Goal: Task Accomplishment & Management: Use online tool/utility

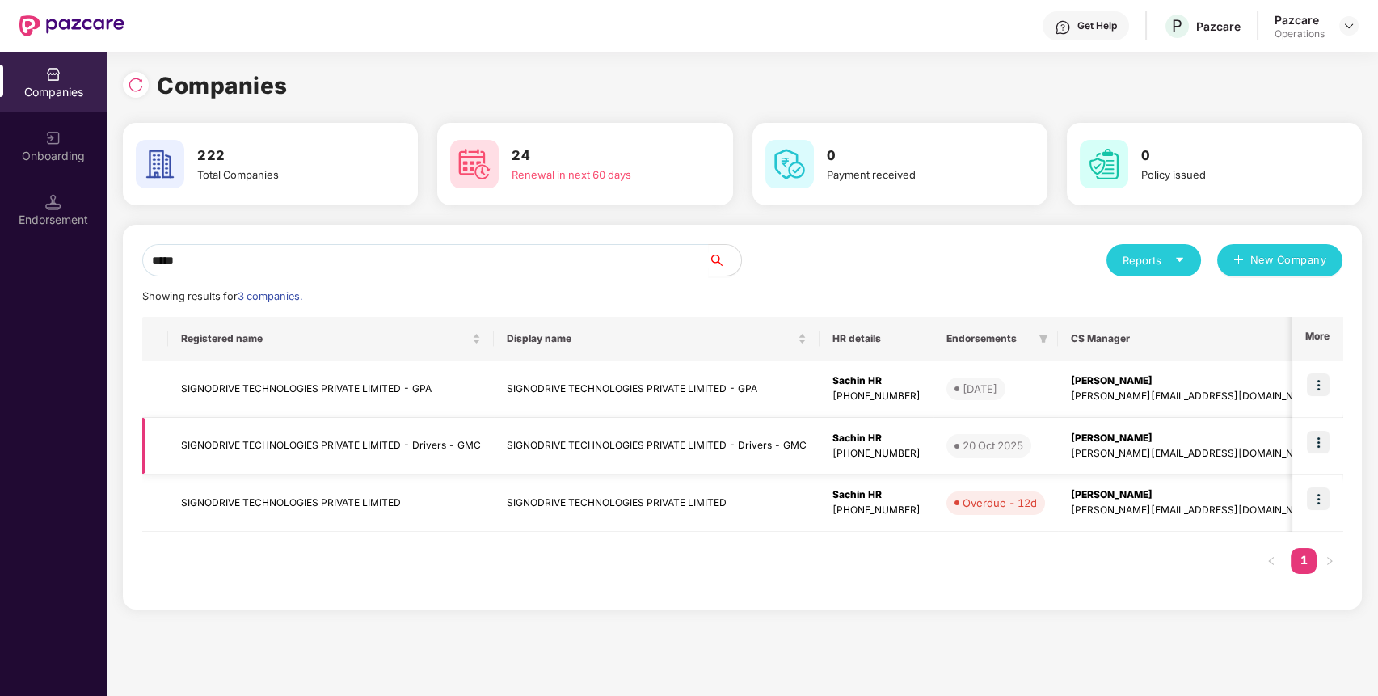
type input "*****"
click at [1325, 440] on img at bounding box center [1318, 442] width 23 height 23
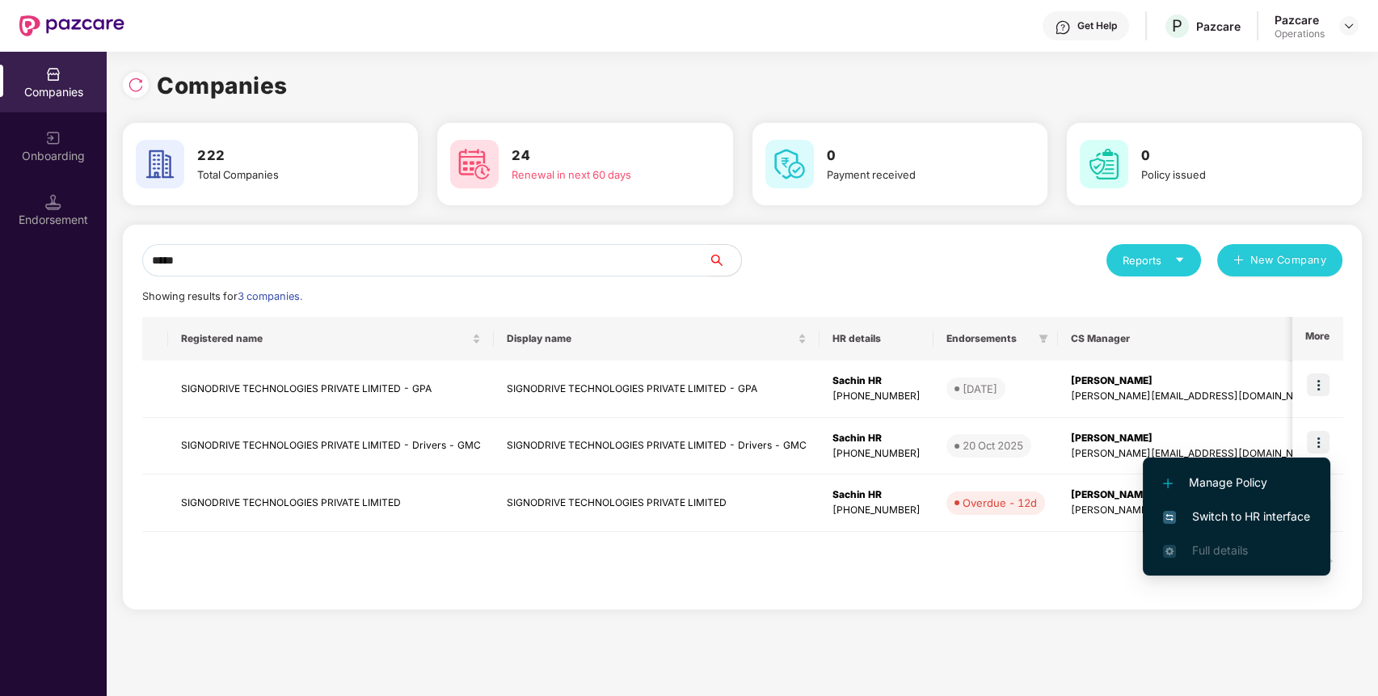
click at [1228, 514] on span "Switch to HR interface" at bounding box center [1236, 517] width 147 height 18
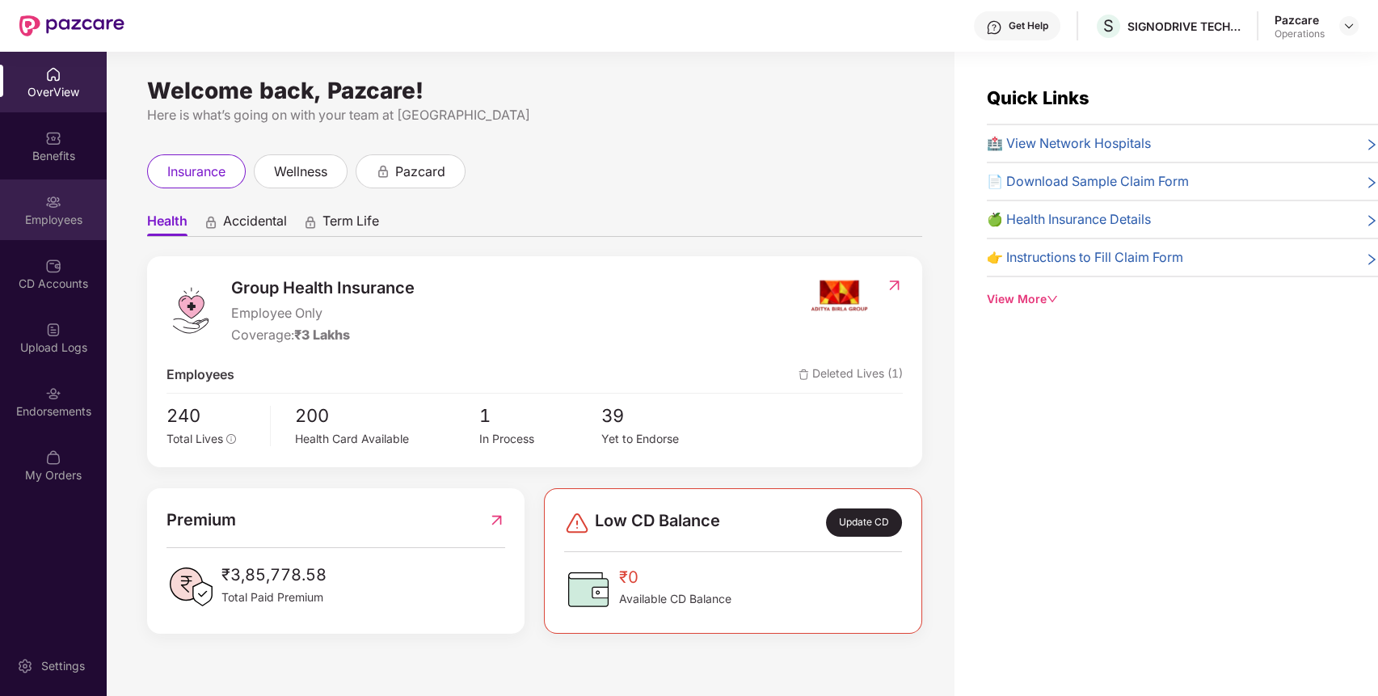
click at [52, 209] on div "Employees" at bounding box center [53, 209] width 107 height 61
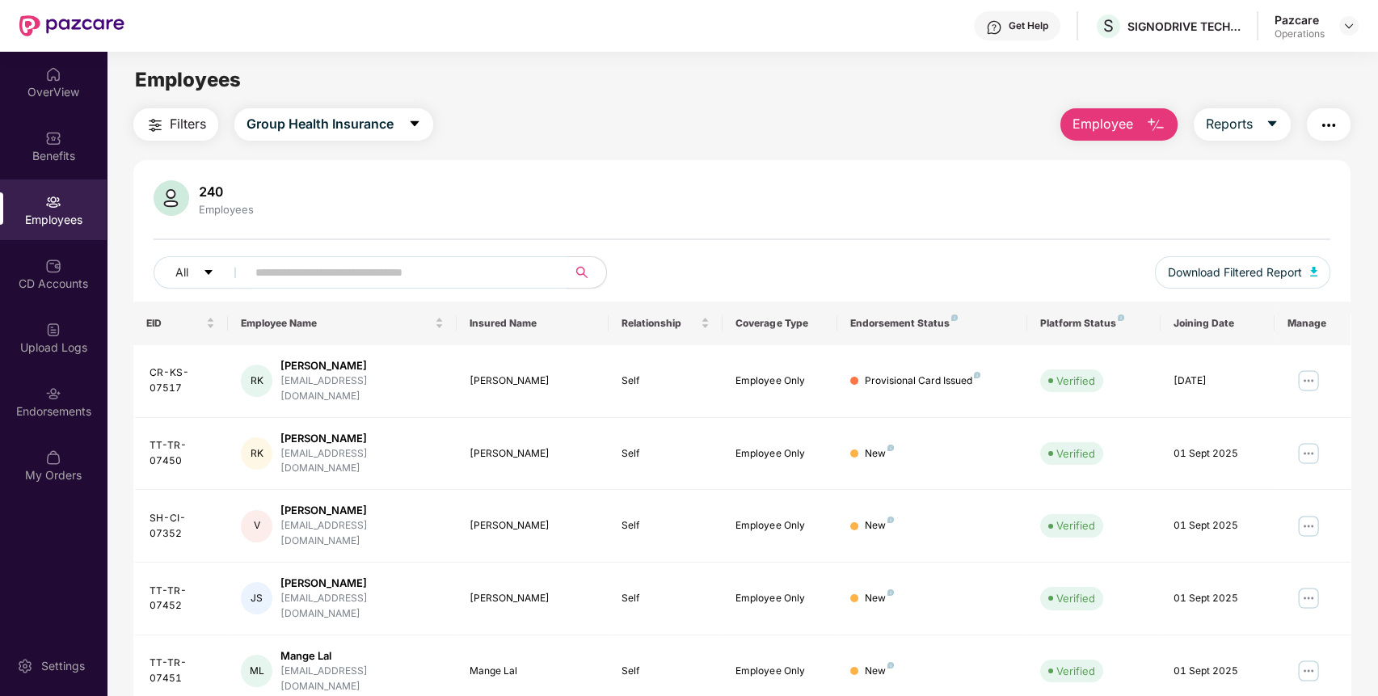
click at [158, 129] on img "button" at bounding box center [154, 125] width 19 height 19
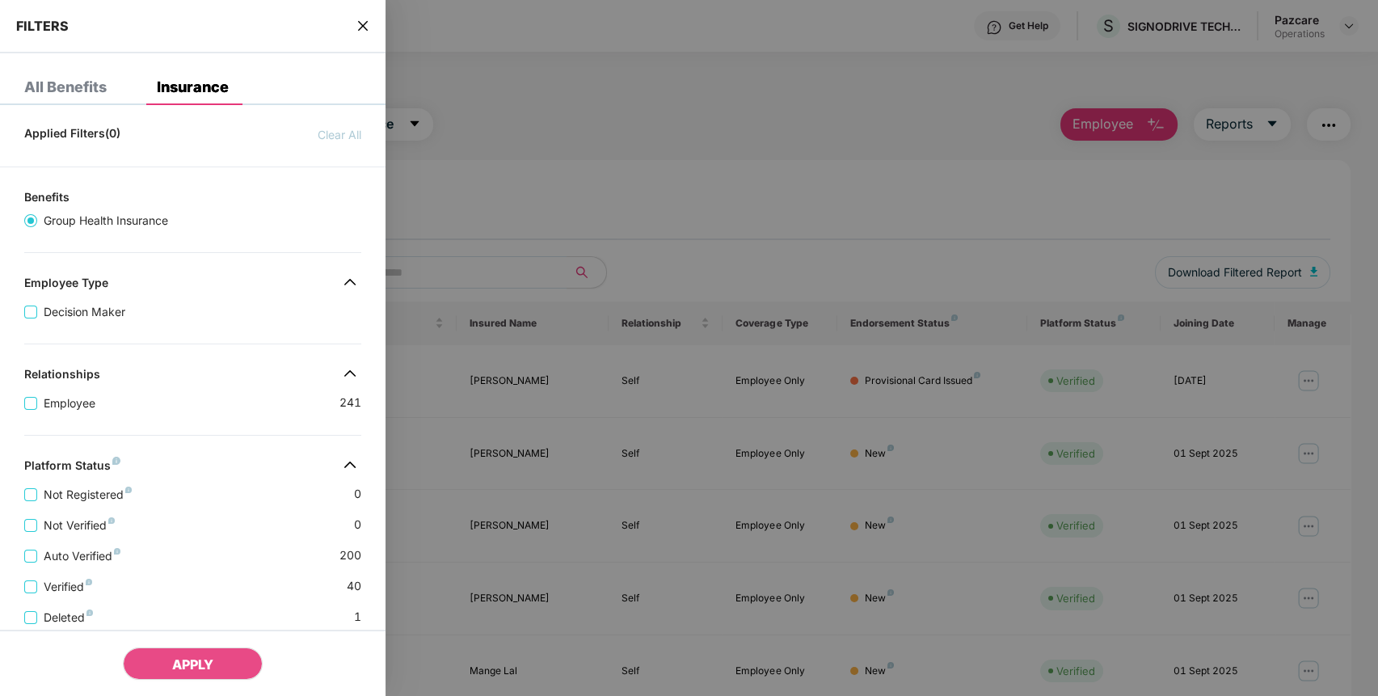
scroll to position [274, 0]
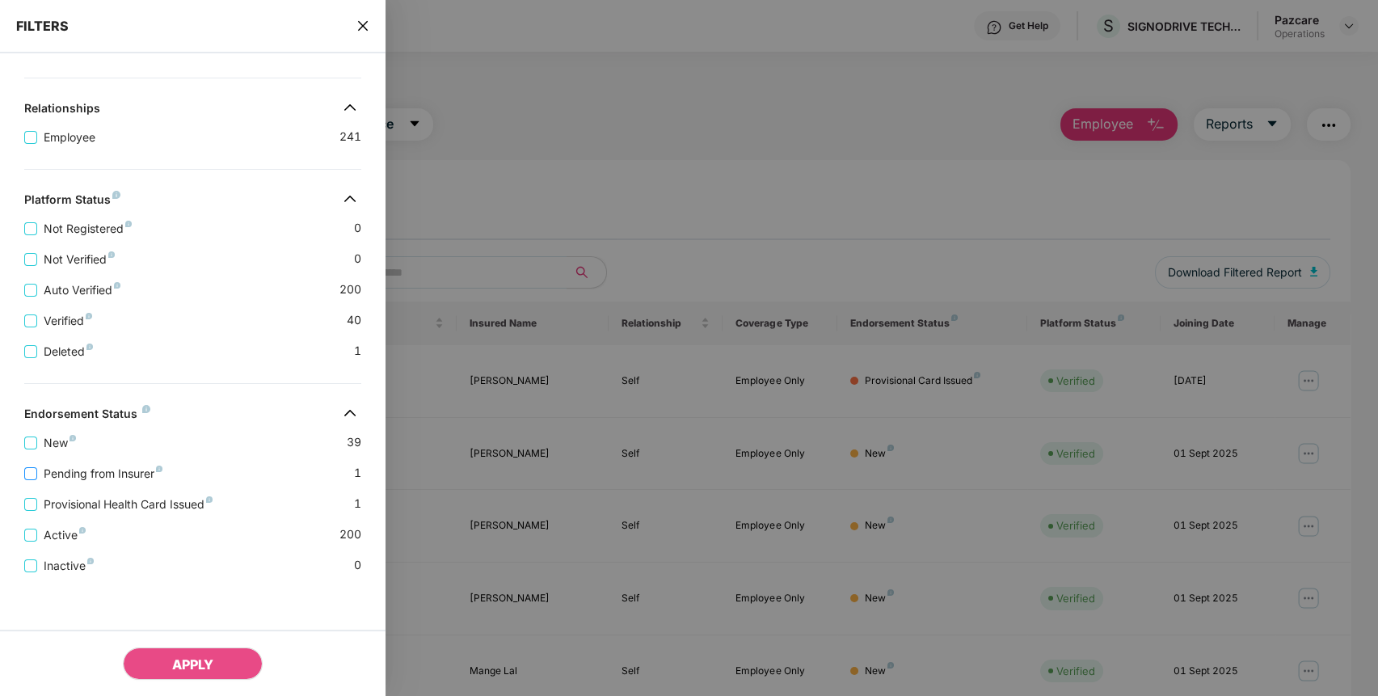
click at [96, 465] on span "Pending from Insurer" at bounding box center [103, 474] width 132 height 18
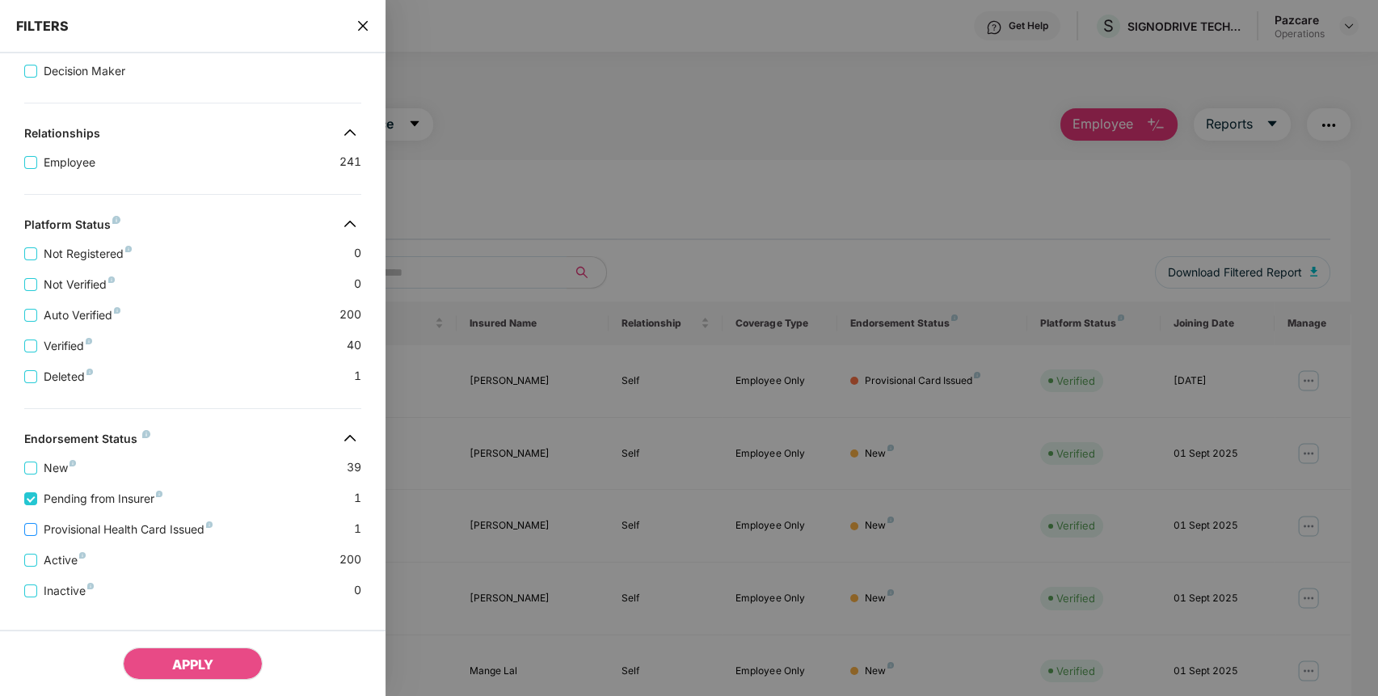
click at [89, 538] on span "Provisional Health Card Issued" at bounding box center [128, 529] width 182 height 18
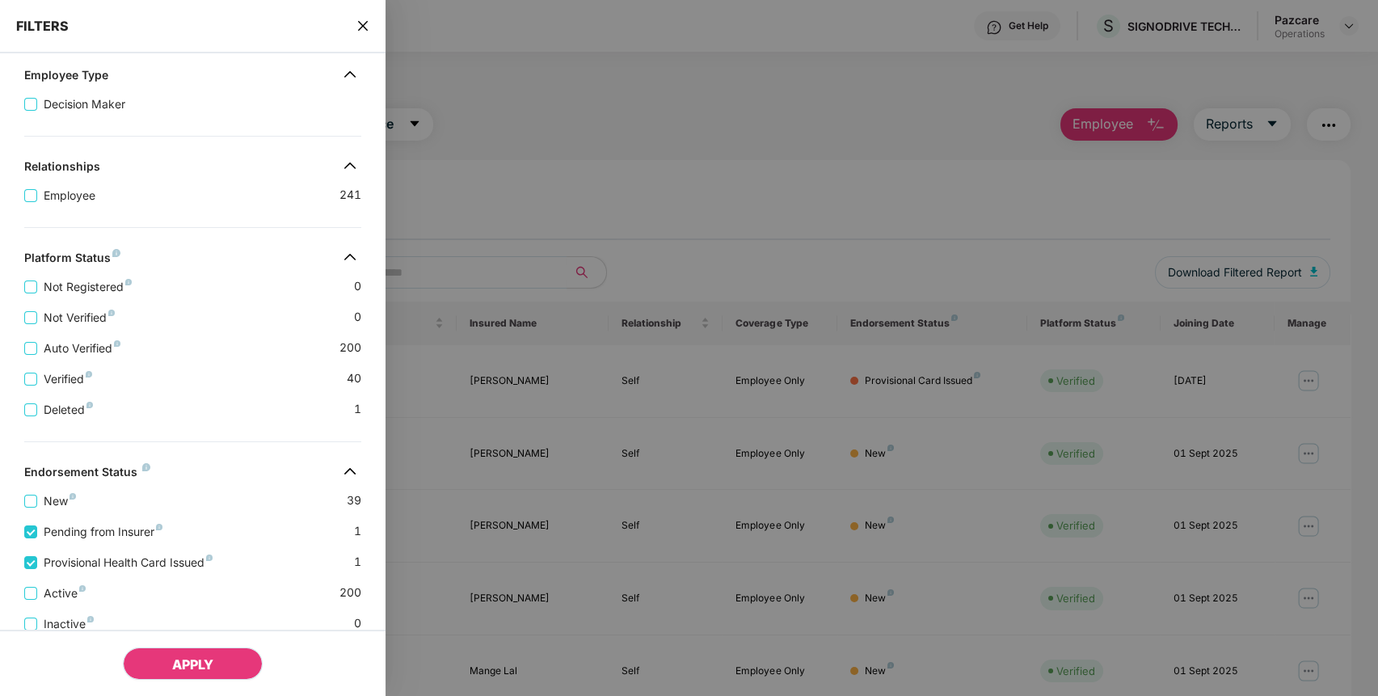
click at [171, 672] on button "APPLY" at bounding box center [193, 663] width 140 height 32
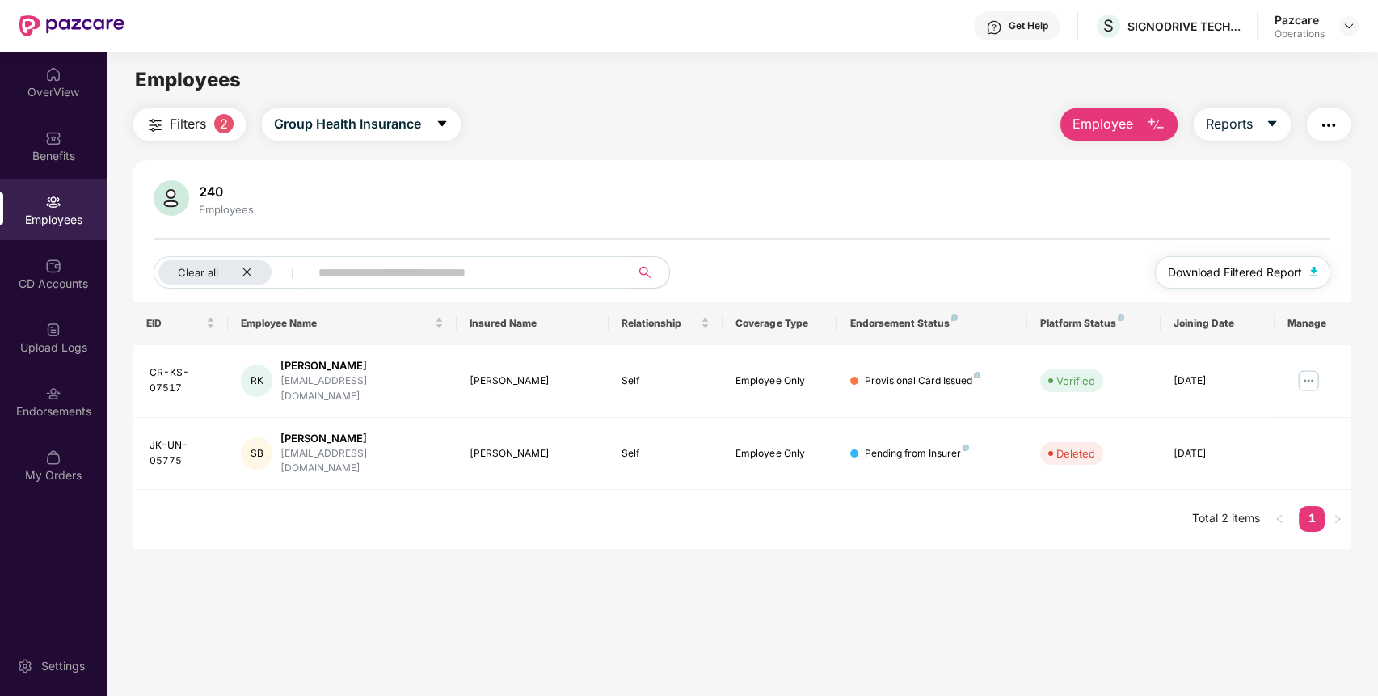
click at [1293, 271] on span "Download Filtered Report" at bounding box center [1235, 272] width 134 height 18
click at [1330, 129] on img "button" at bounding box center [1328, 125] width 19 height 19
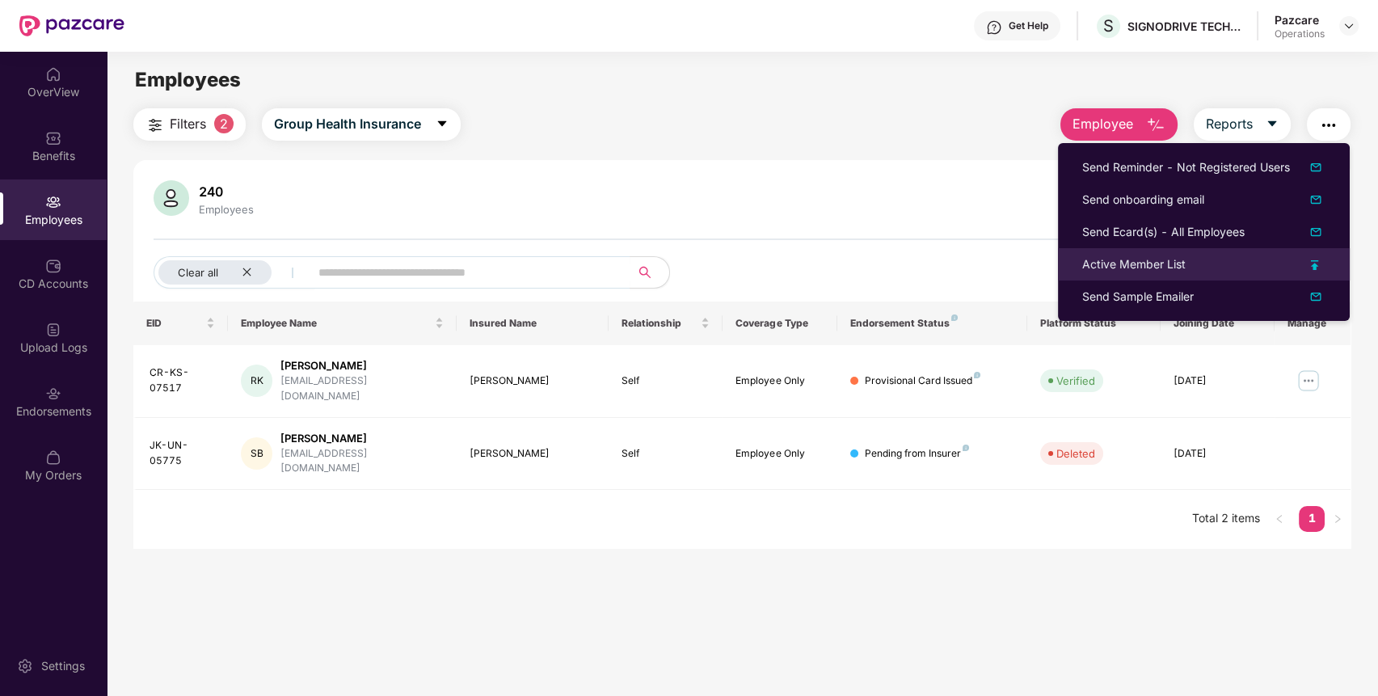
click at [1156, 262] on div "Active Member List" at bounding box center [1133, 264] width 103 height 18
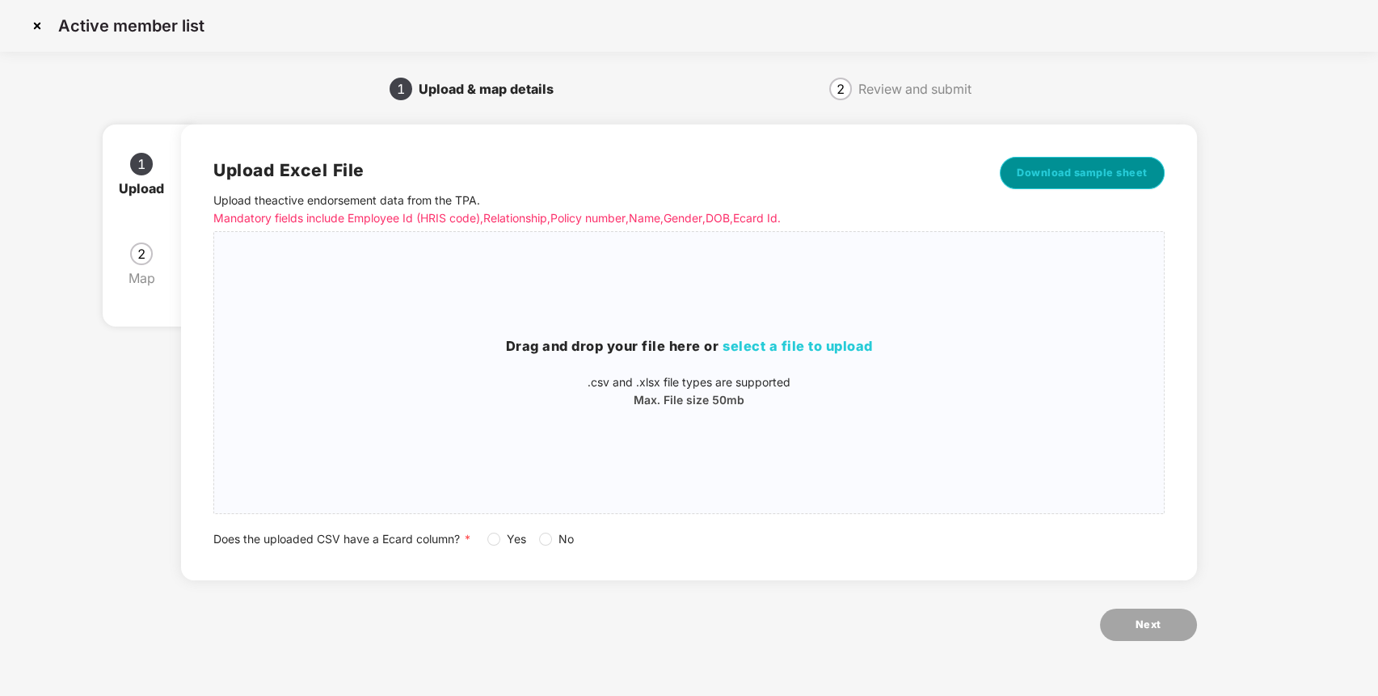
click at [1072, 157] on button "Download sample sheet" at bounding box center [1082, 173] width 165 height 32
click at [767, 343] on span "select a file to upload" at bounding box center [797, 346] width 150 height 16
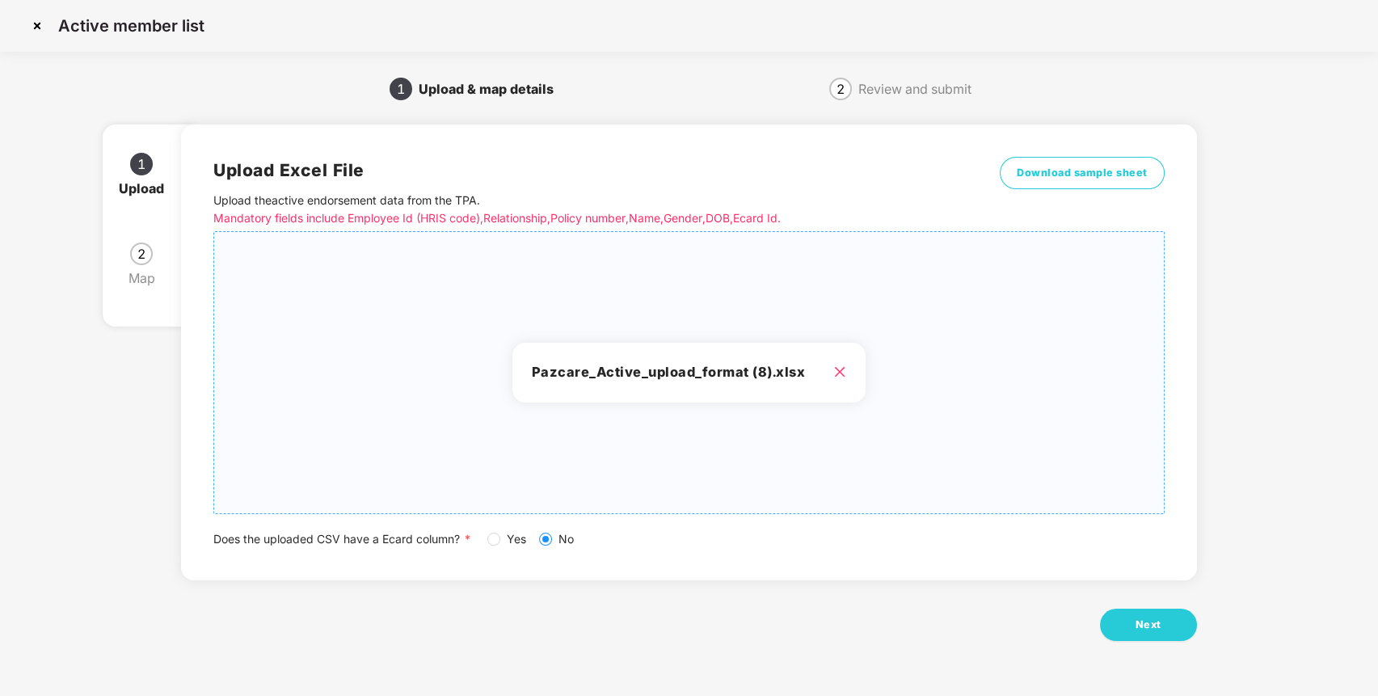
click at [503, 537] on span "Yes" at bounding box center [516, 539] width 32 height 18
click at [1141, 616] on button "Next" at bounding box center [1148, 625] width 97 height 32
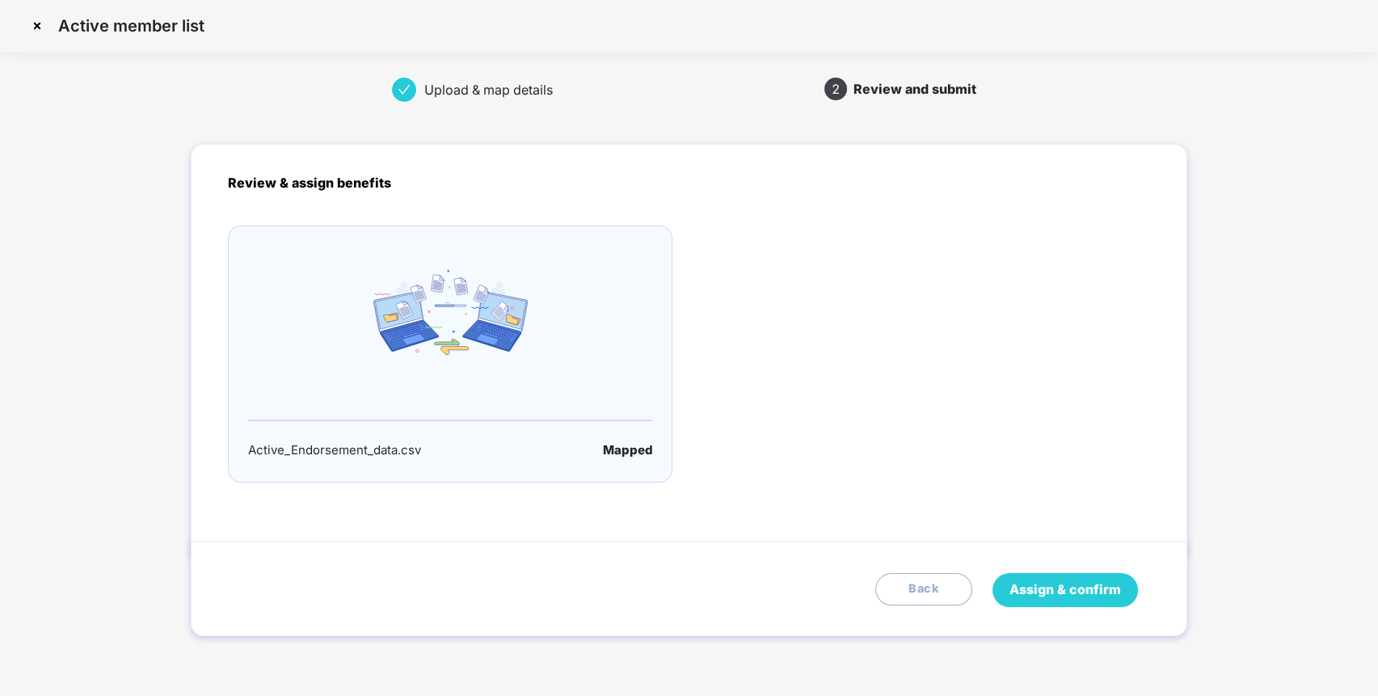
click at [1039, 588] on span "Assign & confirm" at bounding box center [1065, 589] width 112 height 20
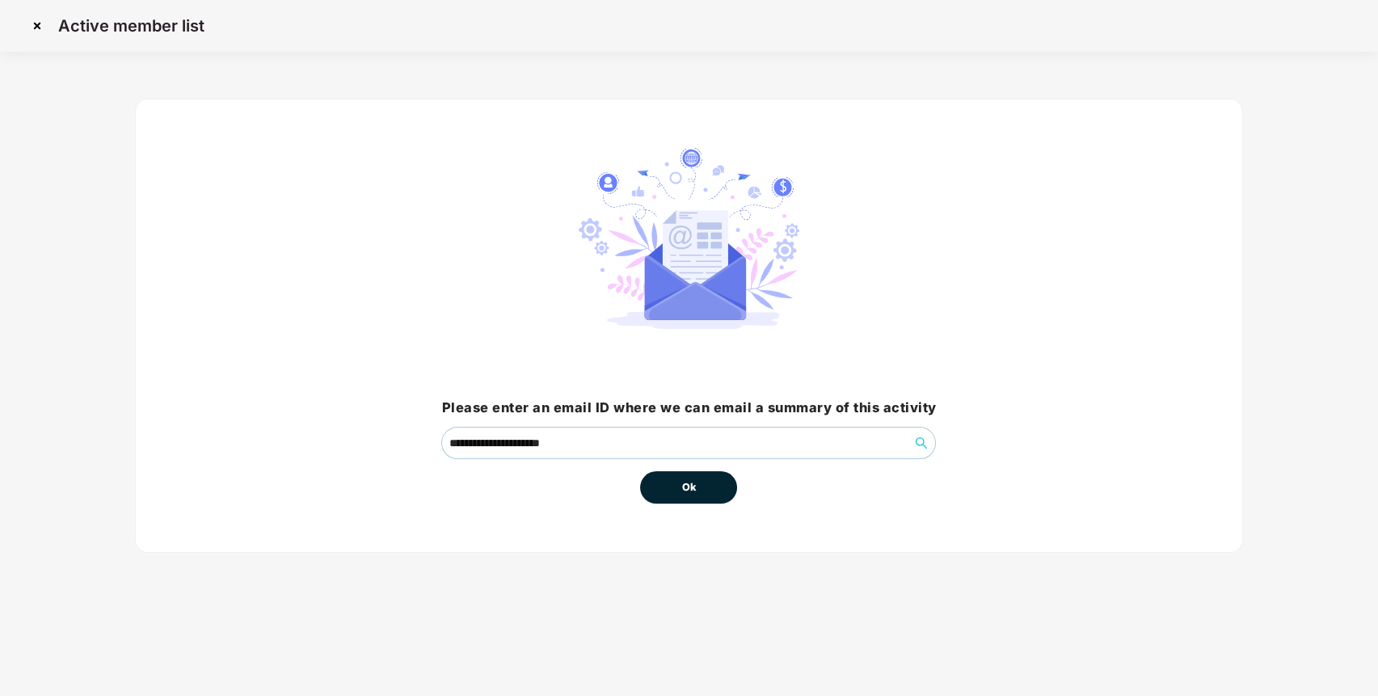
click at [686, 486] on span "Ok" at bounding box center [688, 487] width 15 height 16
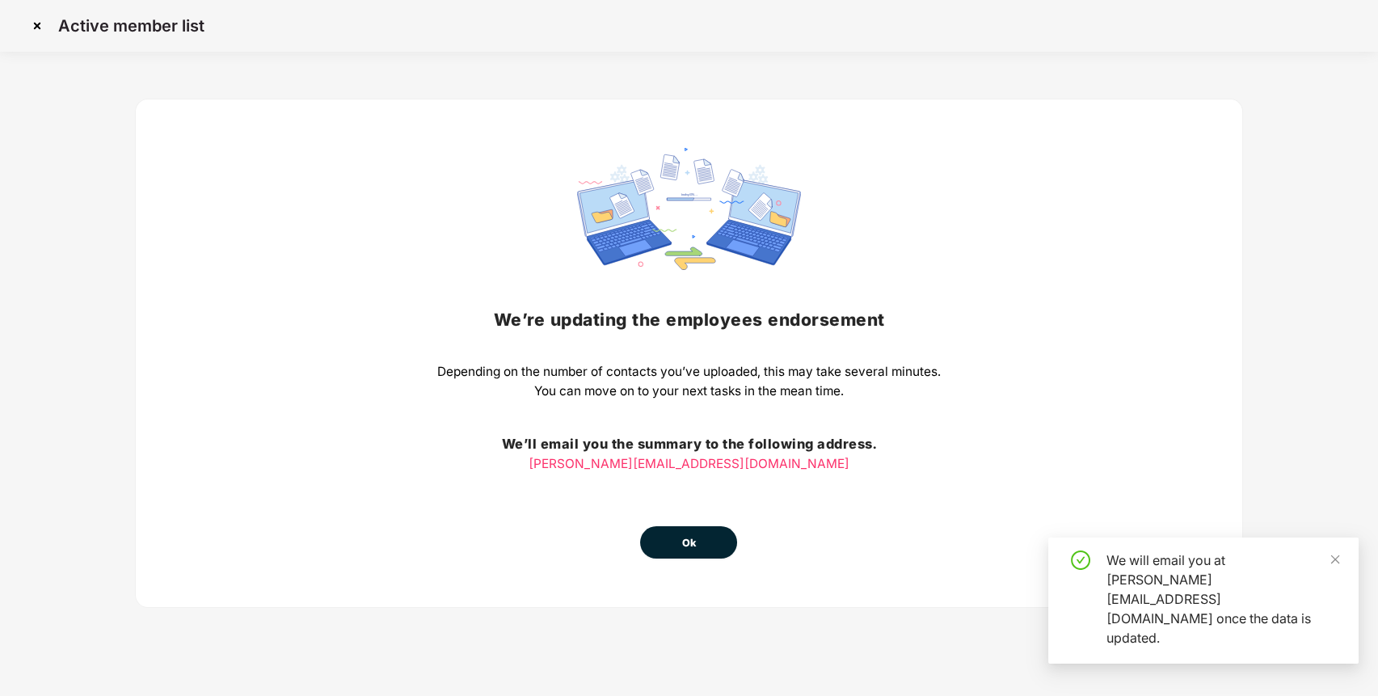
click at [679, 481] on div "We’re updating the employees endorsement Depending on the number of contacts yo…" at bounding box center [688, 353] width 503 height 411
click at [676, 534] on button "Ok" at bounding box center [688, 542] width 97 height 32
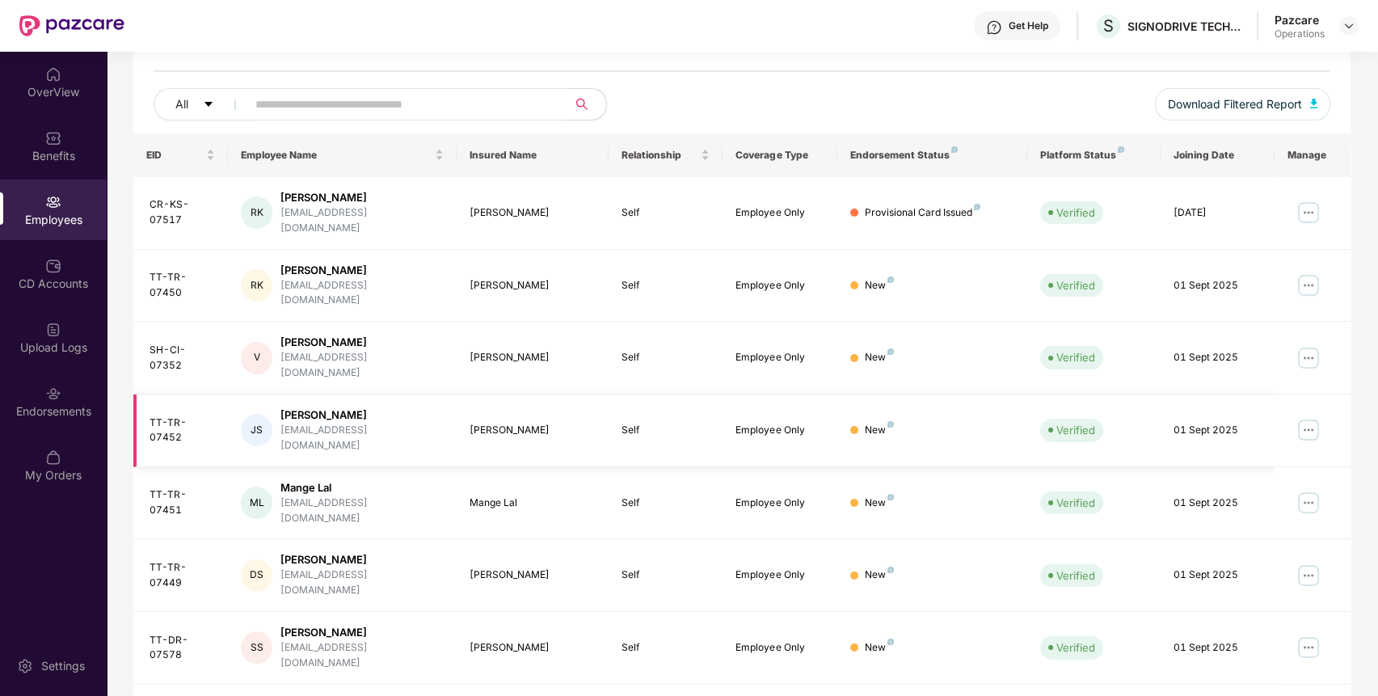
scroll to position [211, 0]
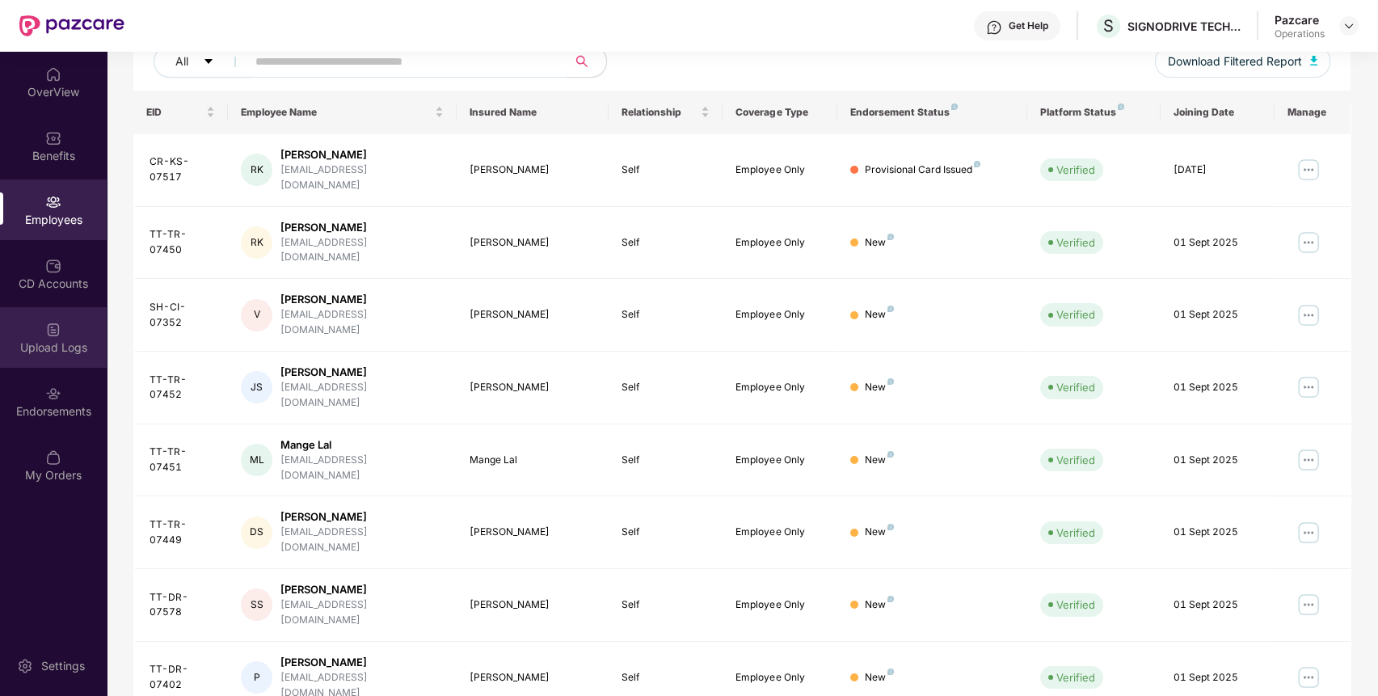
click at [44, 336] on div "Upload Logs" at bounding box center [53, 337] width 107 height 61
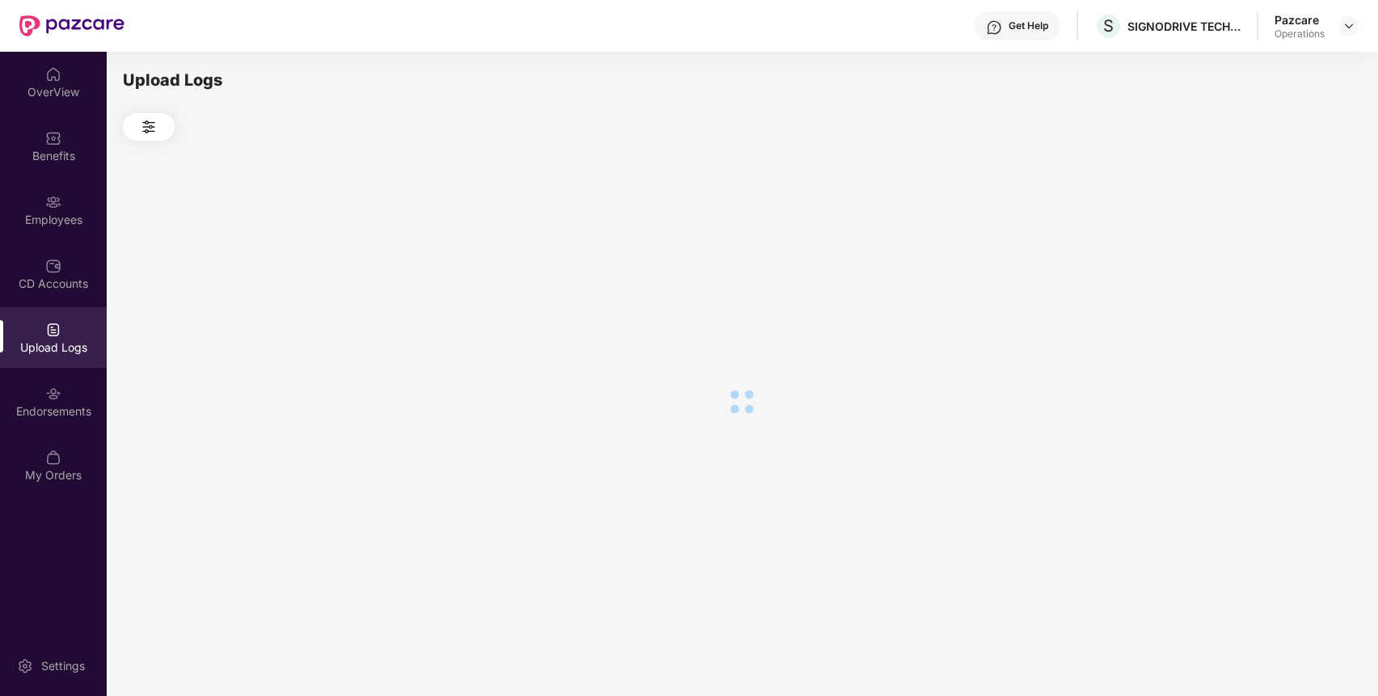
scroll to position [0, 0]
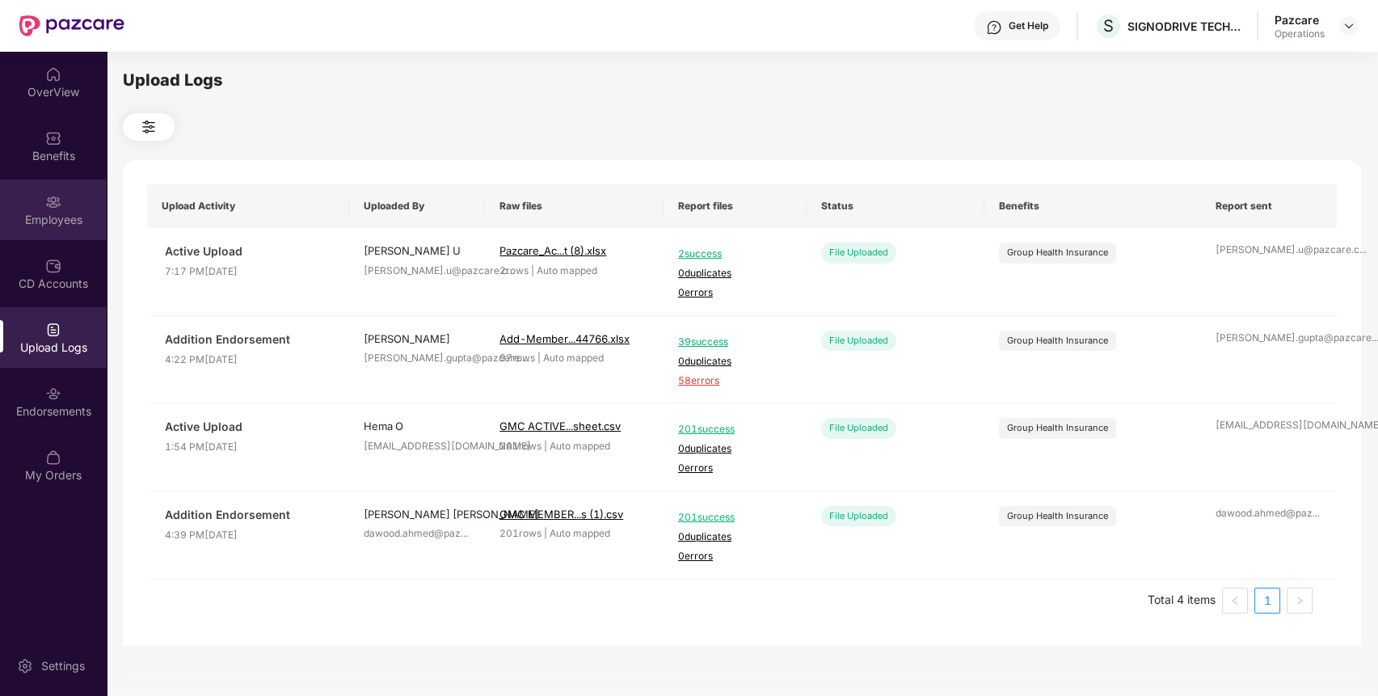
click at [49, 213] on div "Employees" at bounding box center [53, 220] width 107 height 16
